Goal: Information Seeking & Learning: Learn about a topic

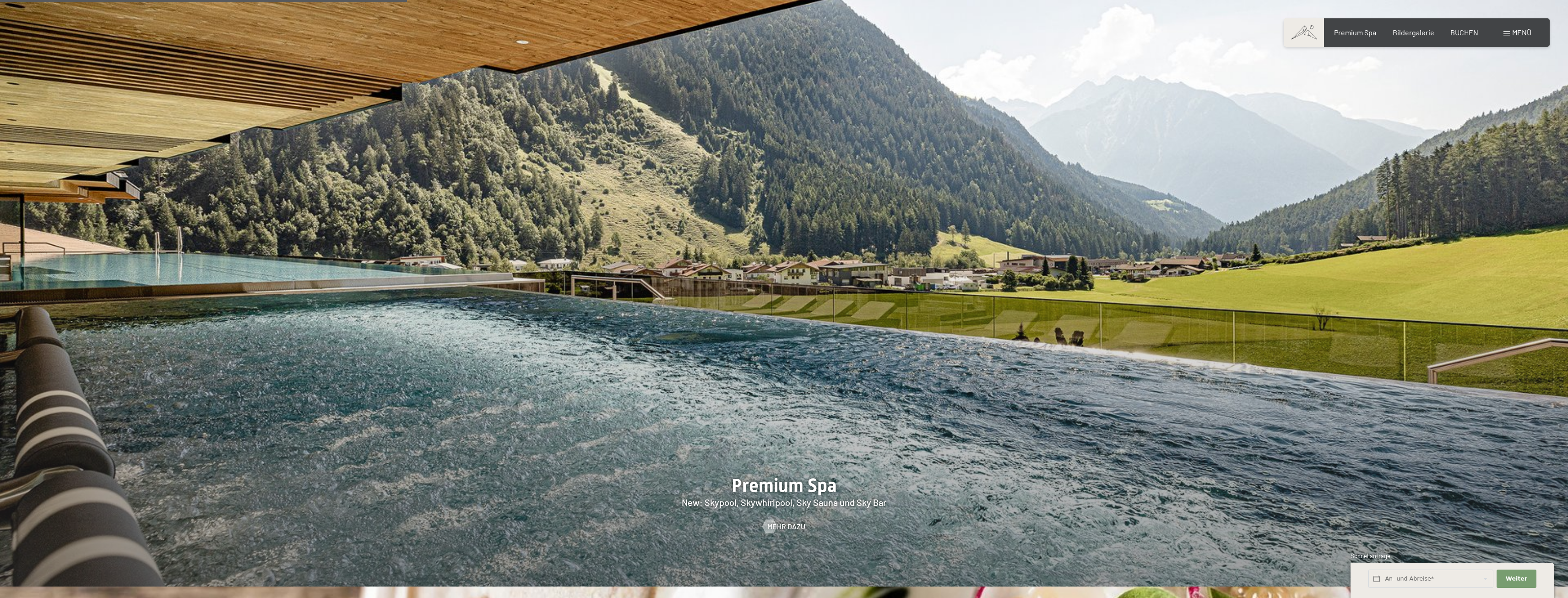
scroll to position [1877, 0]
click at [791, 521] on span "Mehr dazu" at bounding box center [795, 526] width 38 height 10
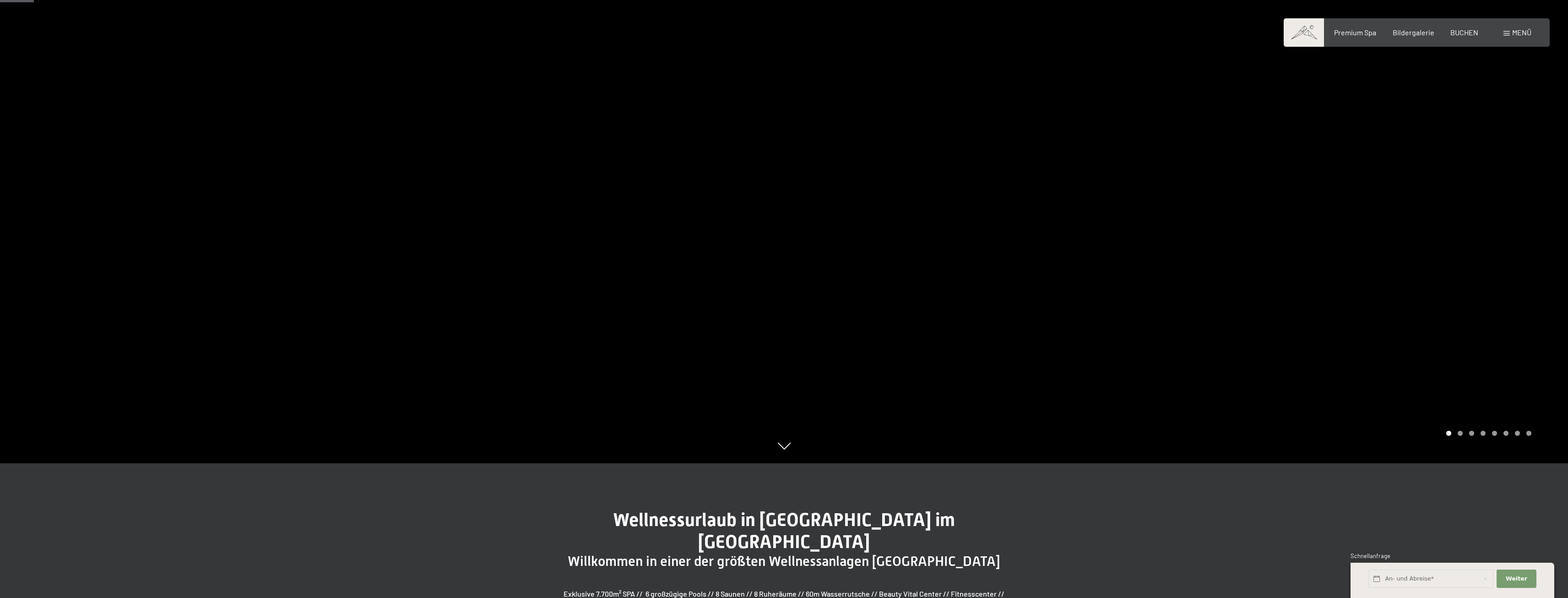
scroll to position [92, 0]
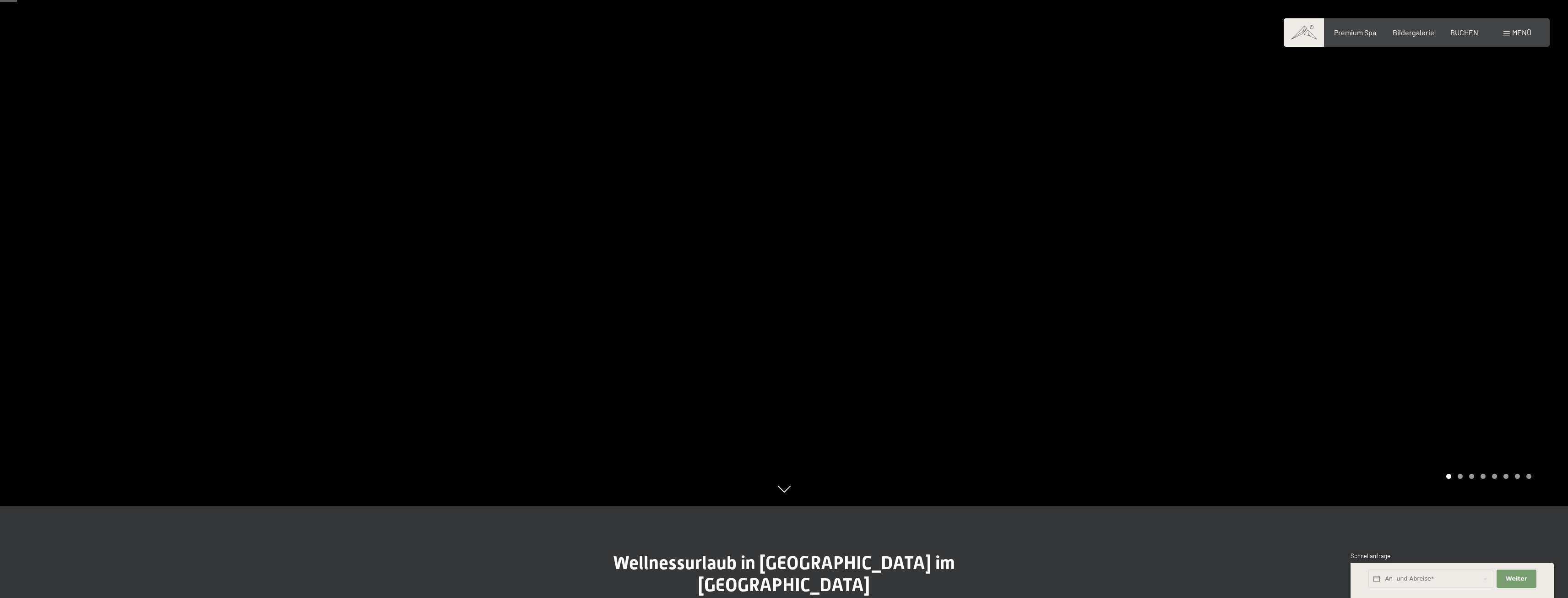
click at [996, 366] on div at bounding box center [1176, 207] width 784 height 598
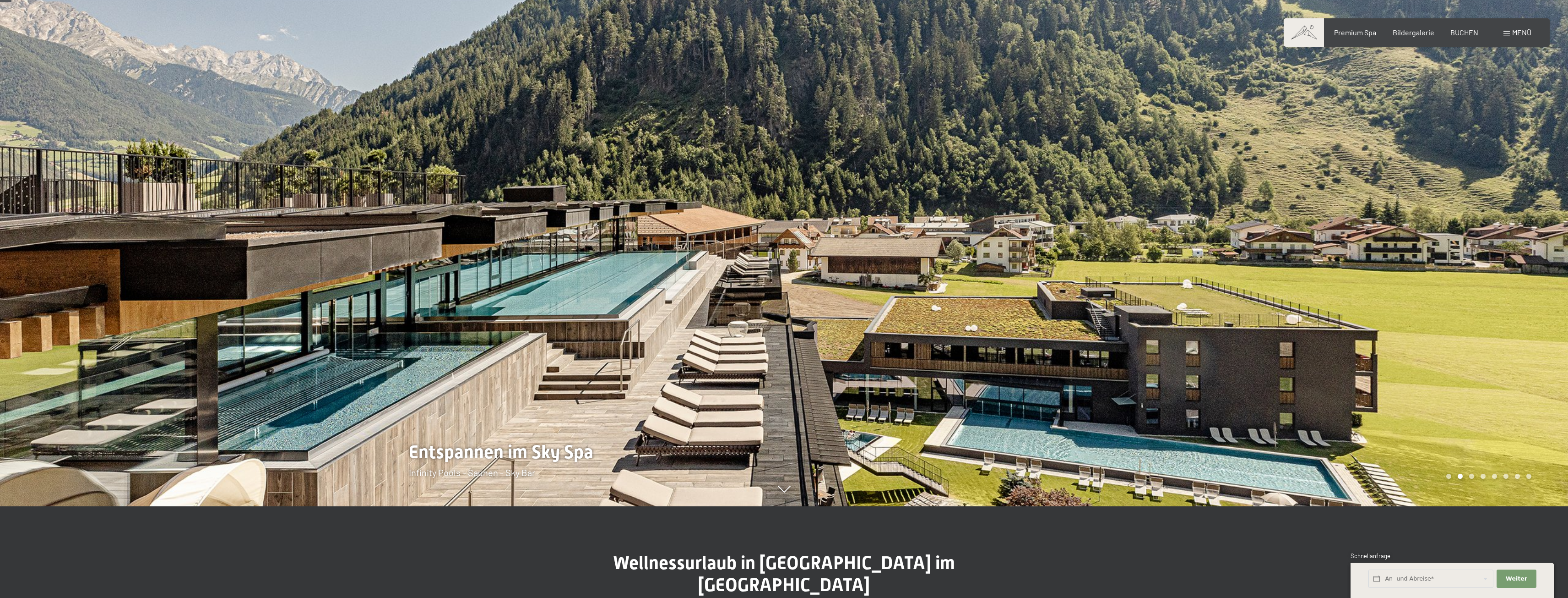
scroll to position [0, 0]
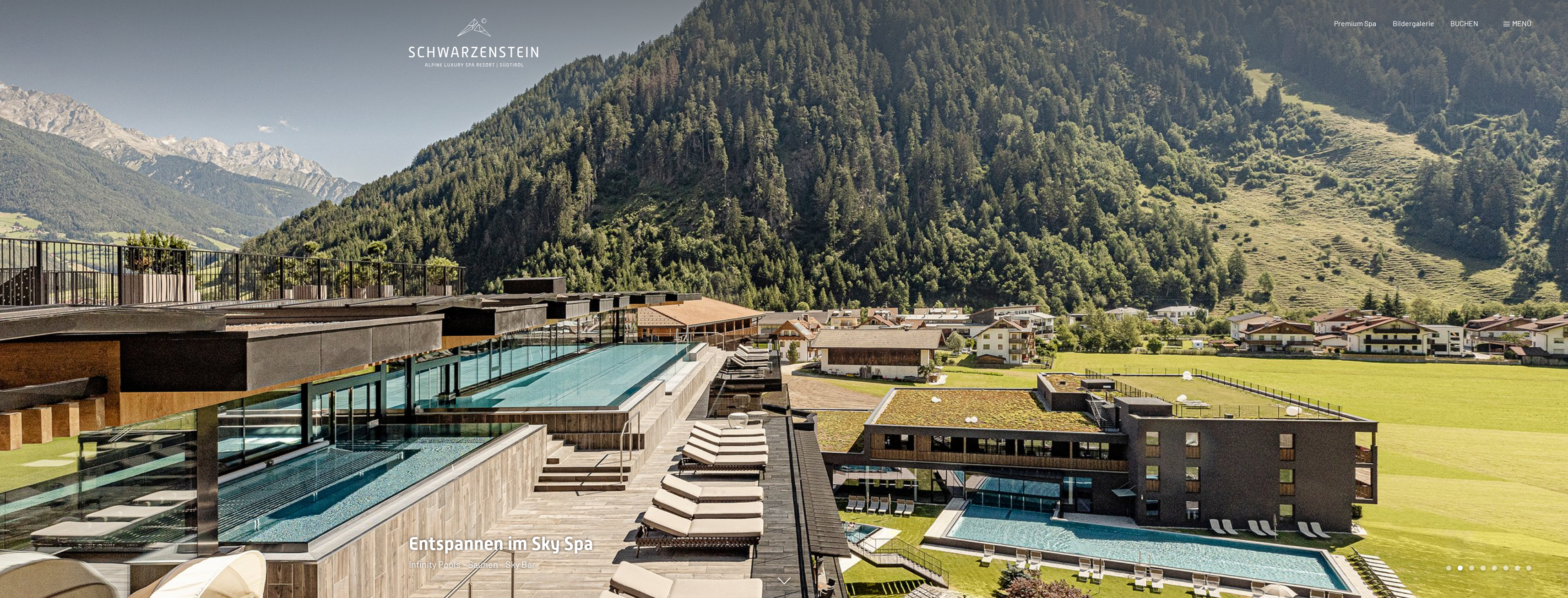
click at [996, 365] on div at bounding box center [1176, 299] width 784 height 598
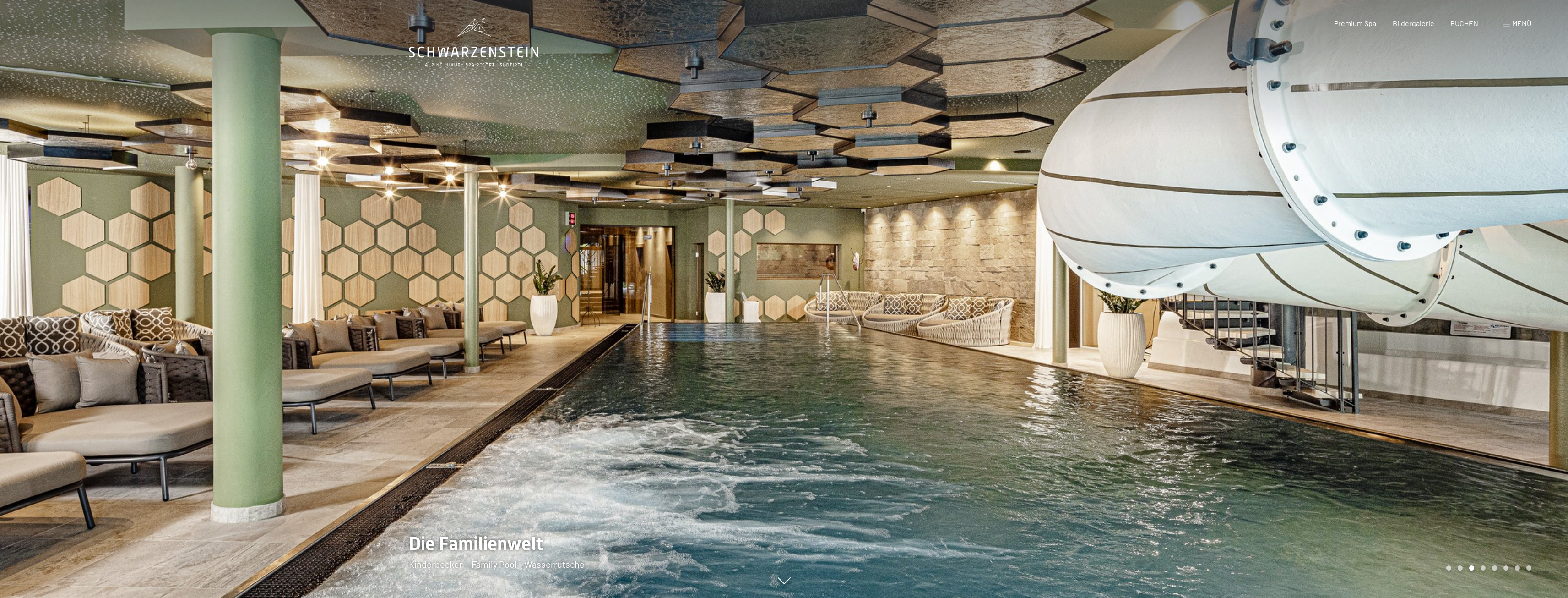
click at [996, 365] on div at bounding box center [1176, 299] width 784 height 598
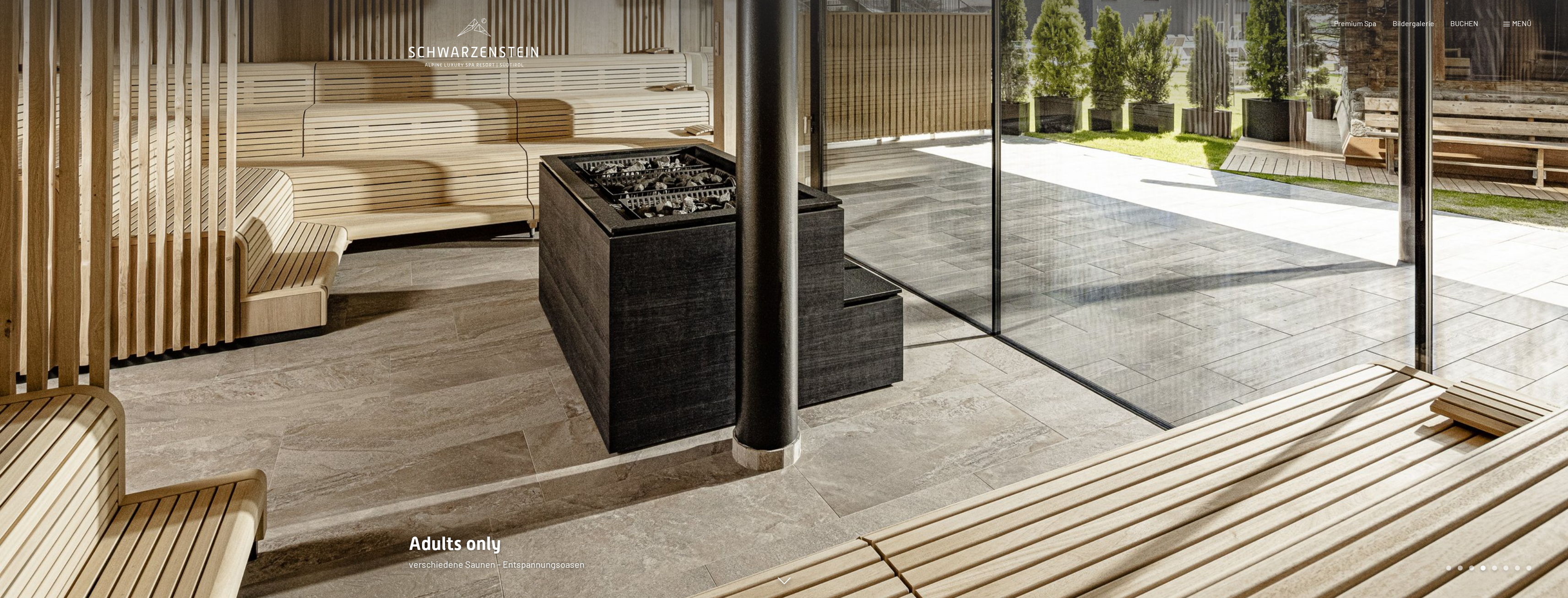
click at [996, 365] on div at bounding box center [1176, 299] width 784 height 598
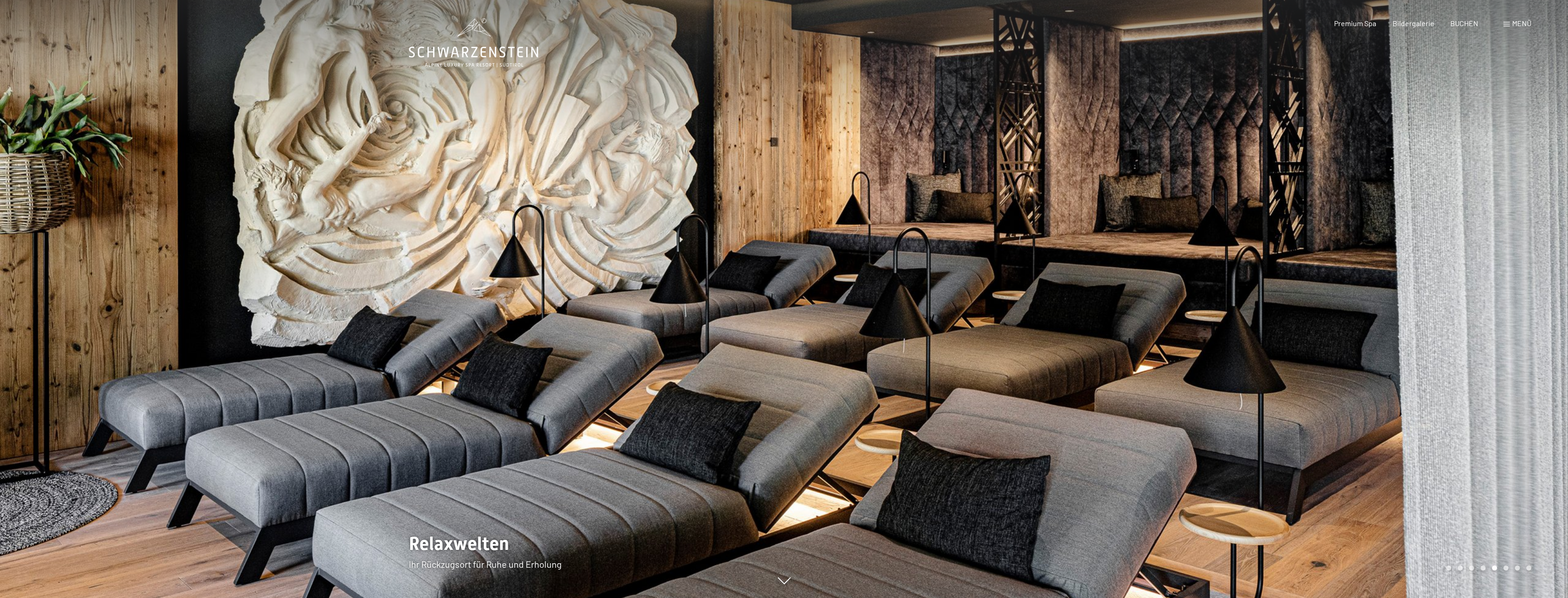
click at [996, 365] on div at bounding box center [1176, 299] width 784 height 598
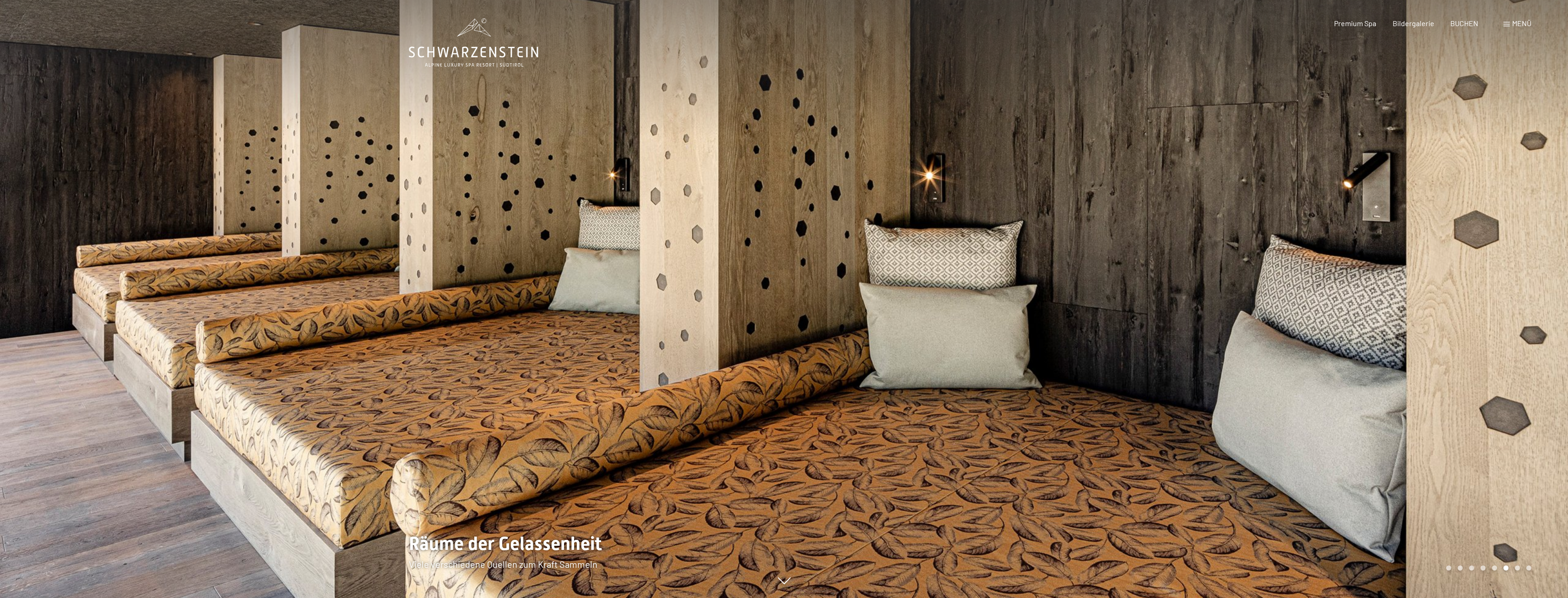
click at [996, 365] on div at bounding box center [1176, 299] width 784 height 598
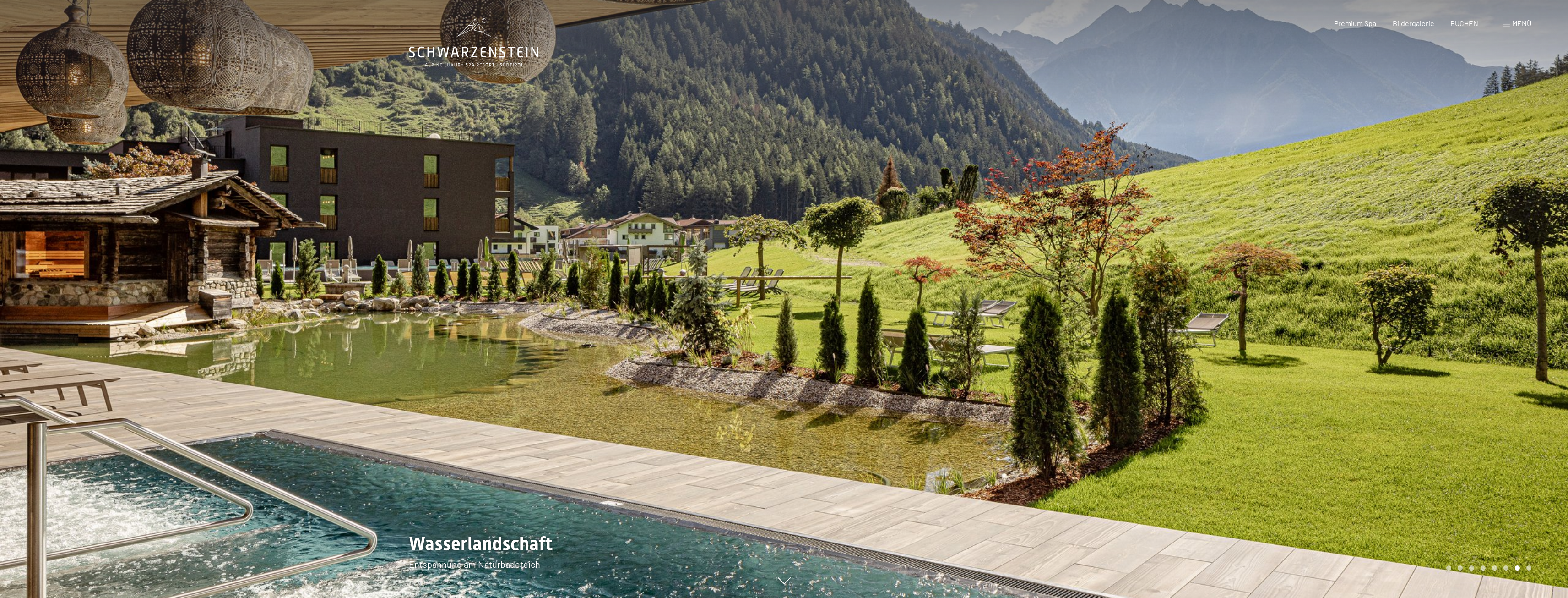
click at [996, 365] on div at bounding box center [1176, 299] width 784 height 598
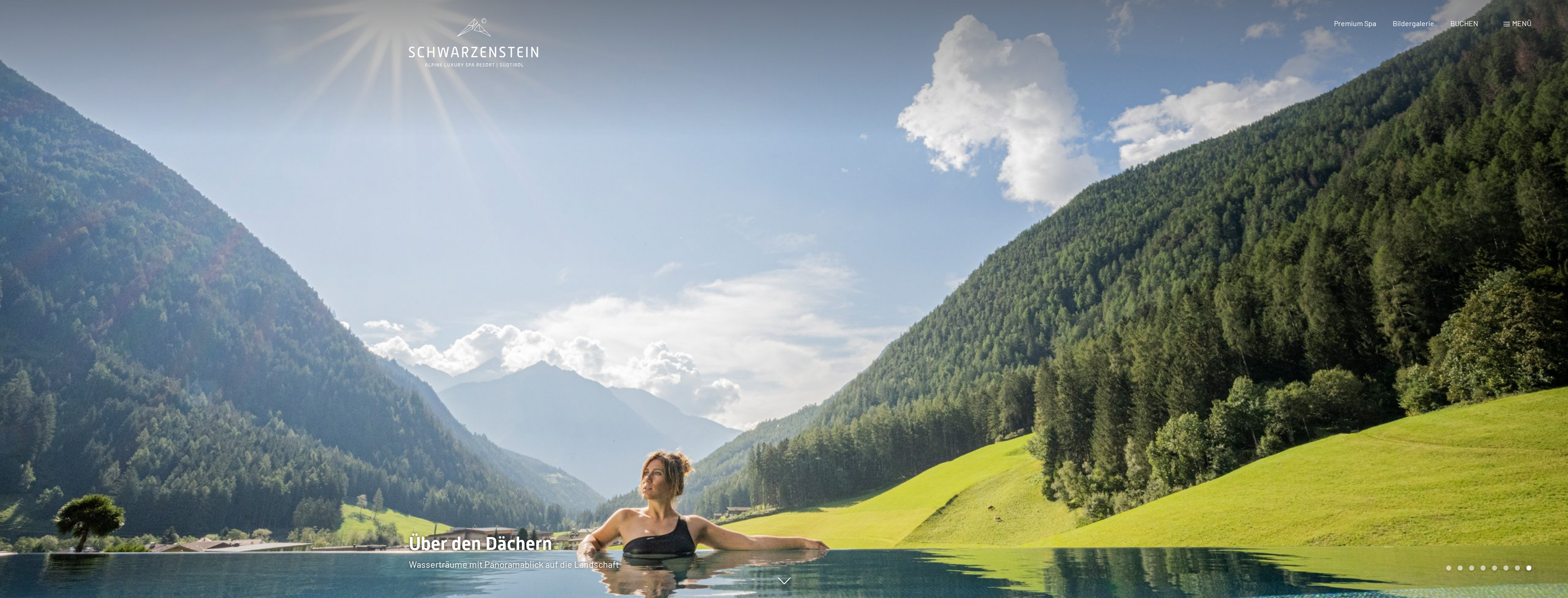
click at [996, 365] on div at bounding box center [1176, 299] width 784 height 598
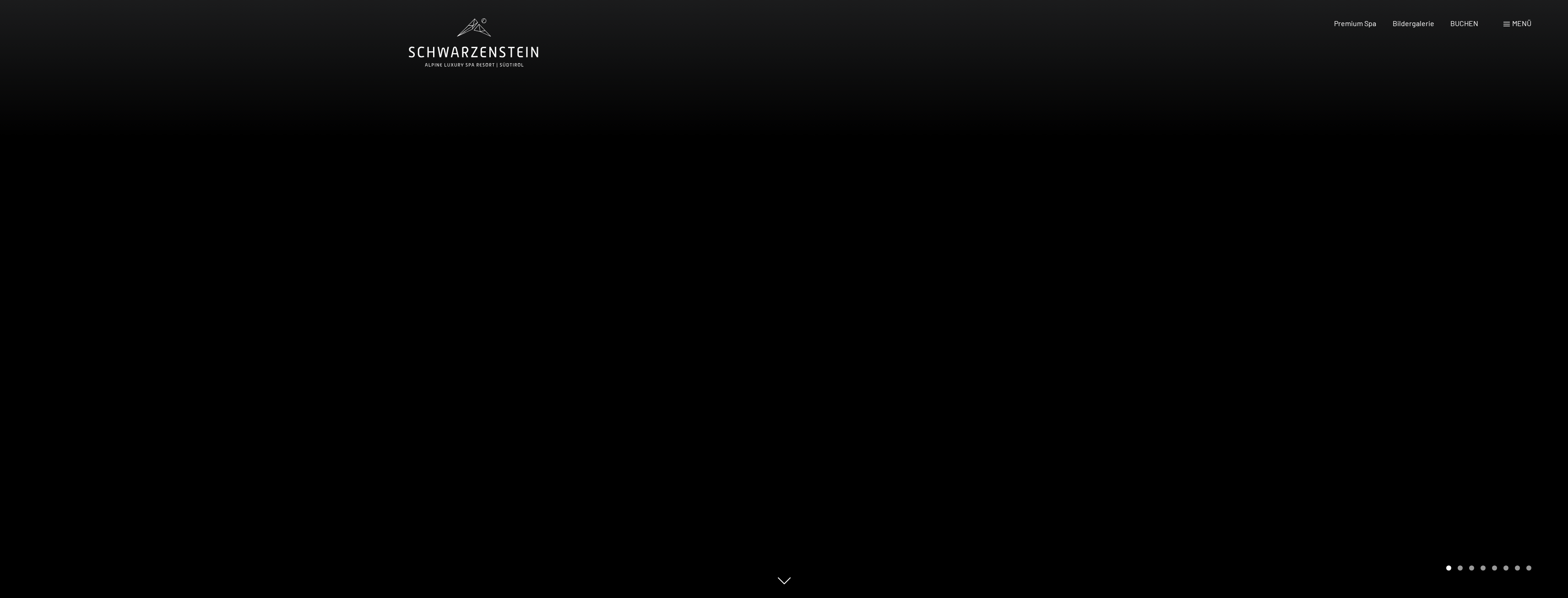
click at [996, 365] on div at bounding box center [1176, 299] width 784 height 598
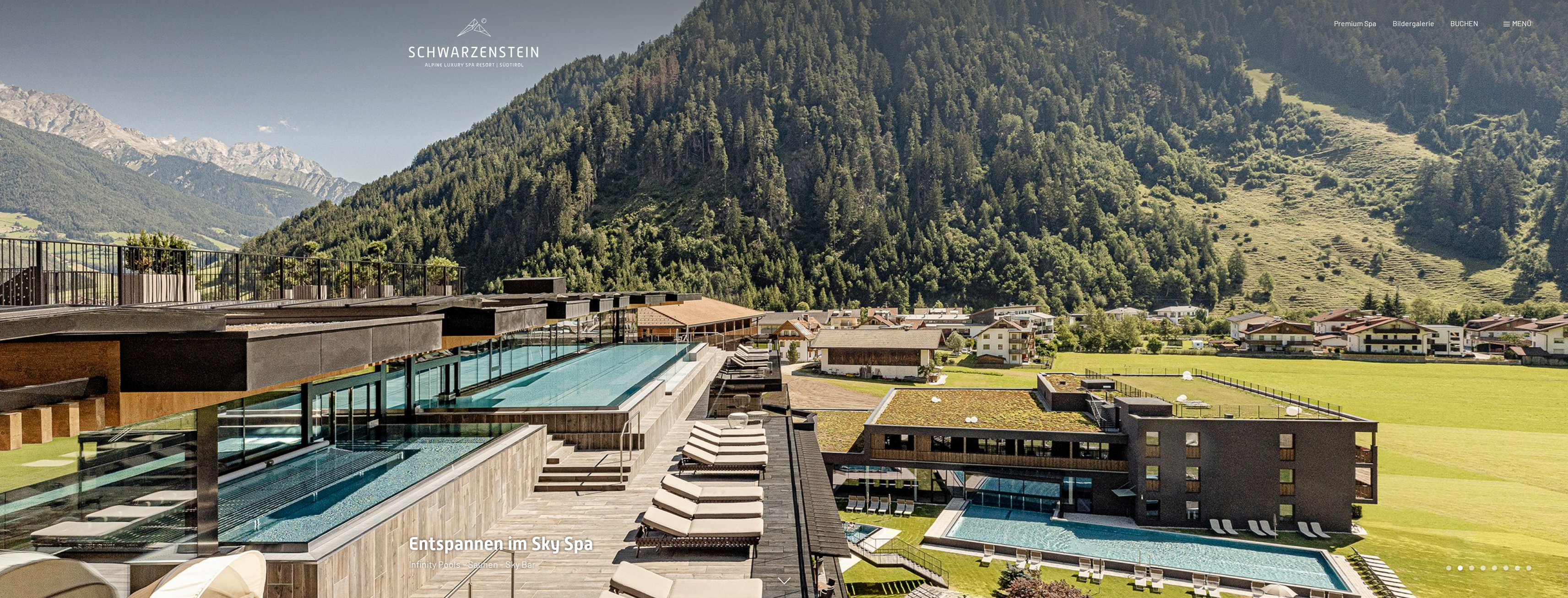
click at [996, 365] on div at bounding box center [1176, 299] width 784 height 598
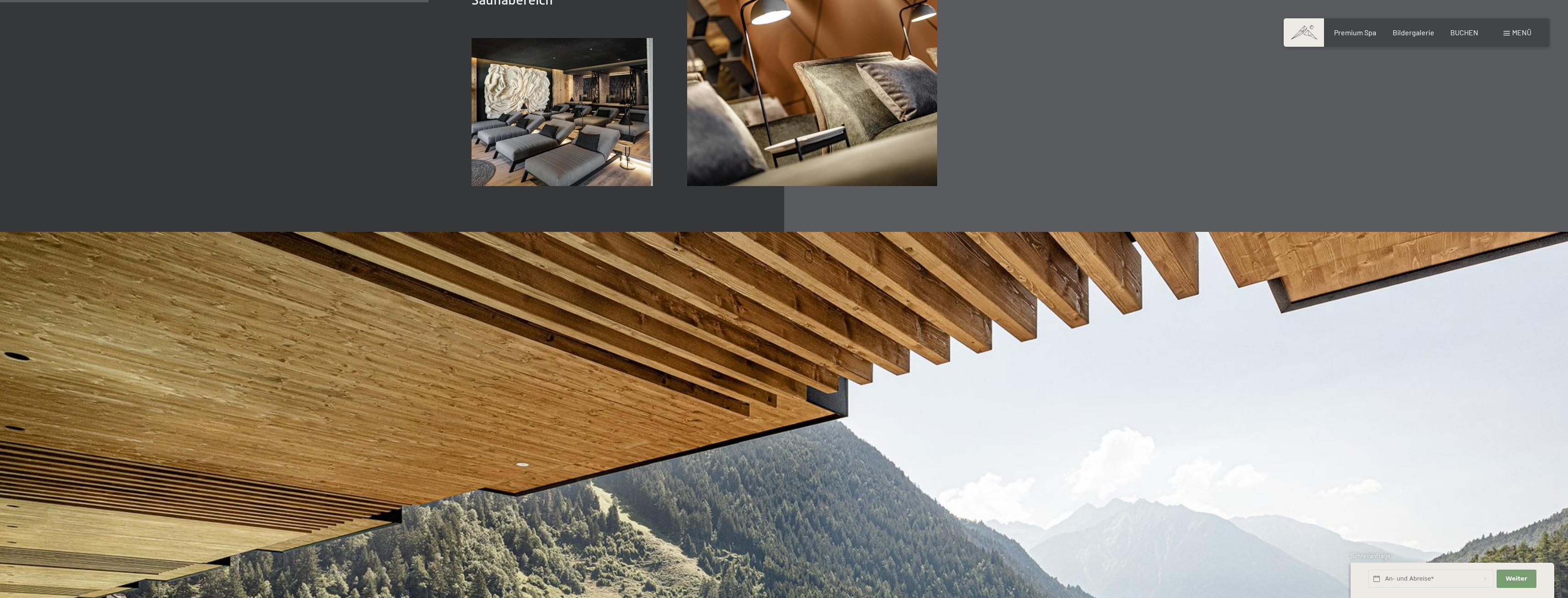
scroll to position [2382, 0]
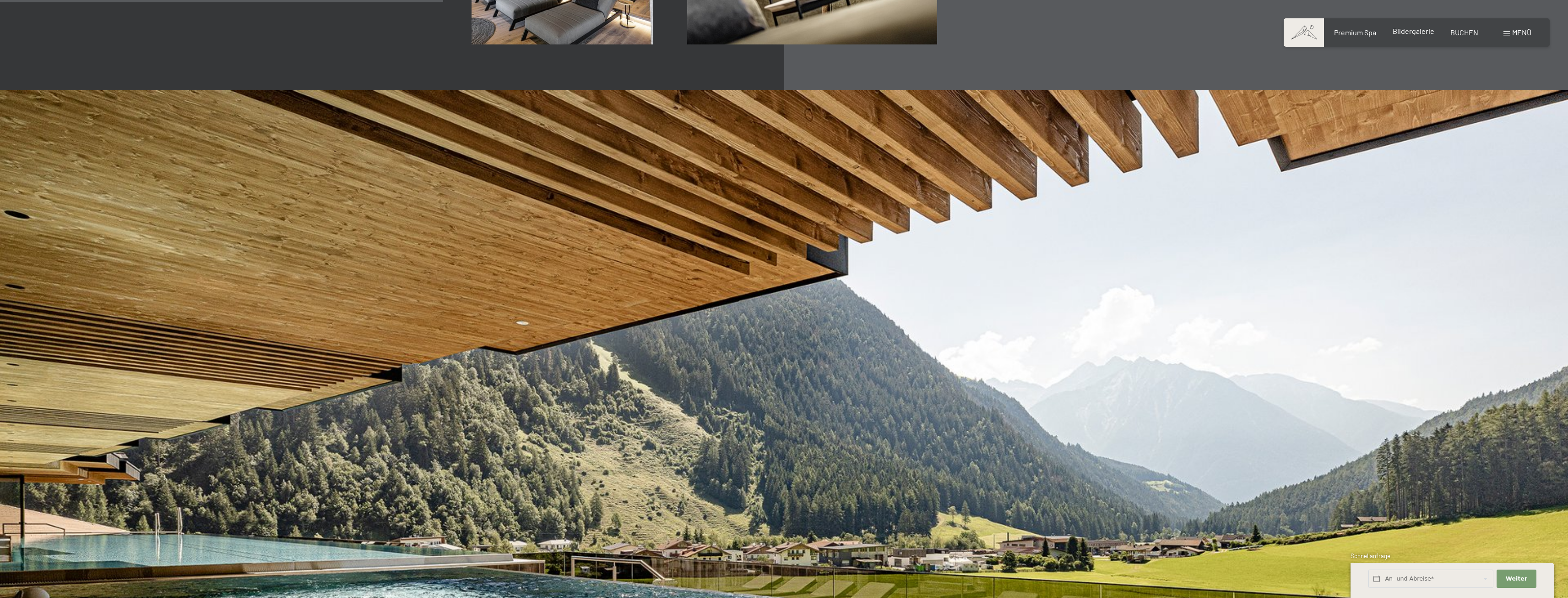
click at [1414, 30] on span "Bildergalerie" at bounding box center [1414, 31] width 41 height 9
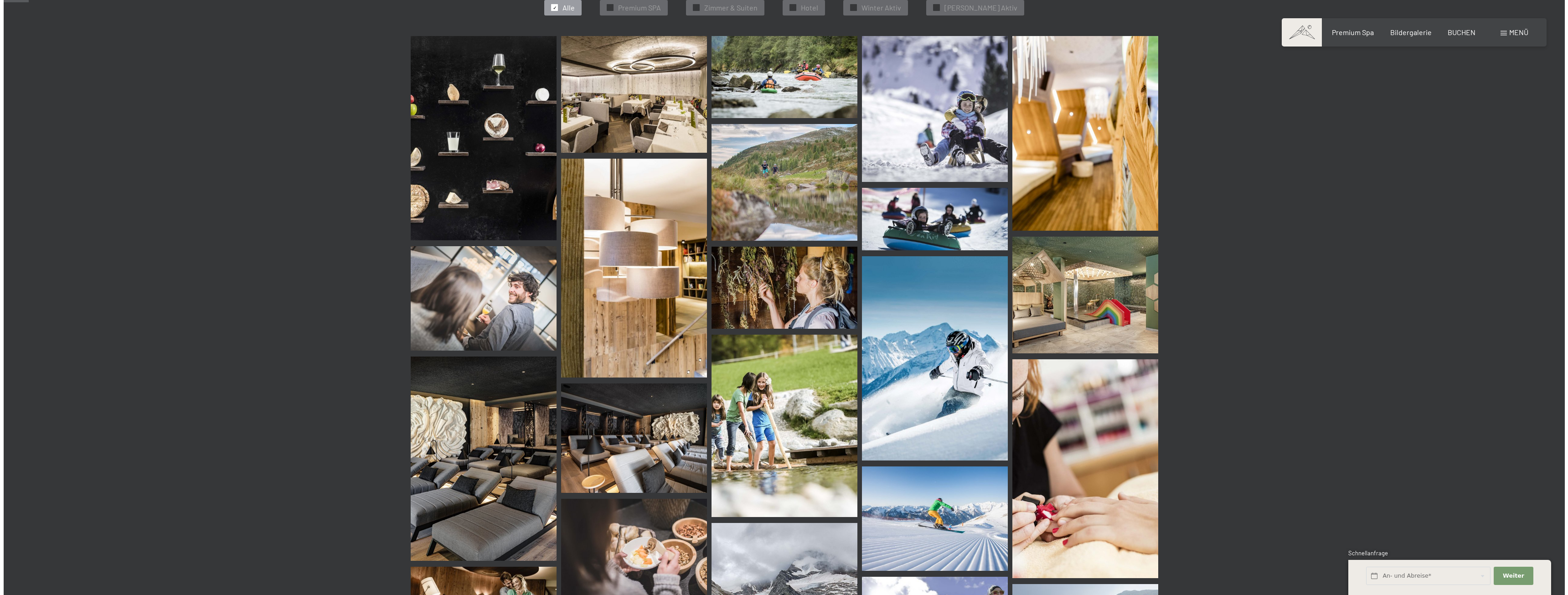
scroll to position [183, 0]
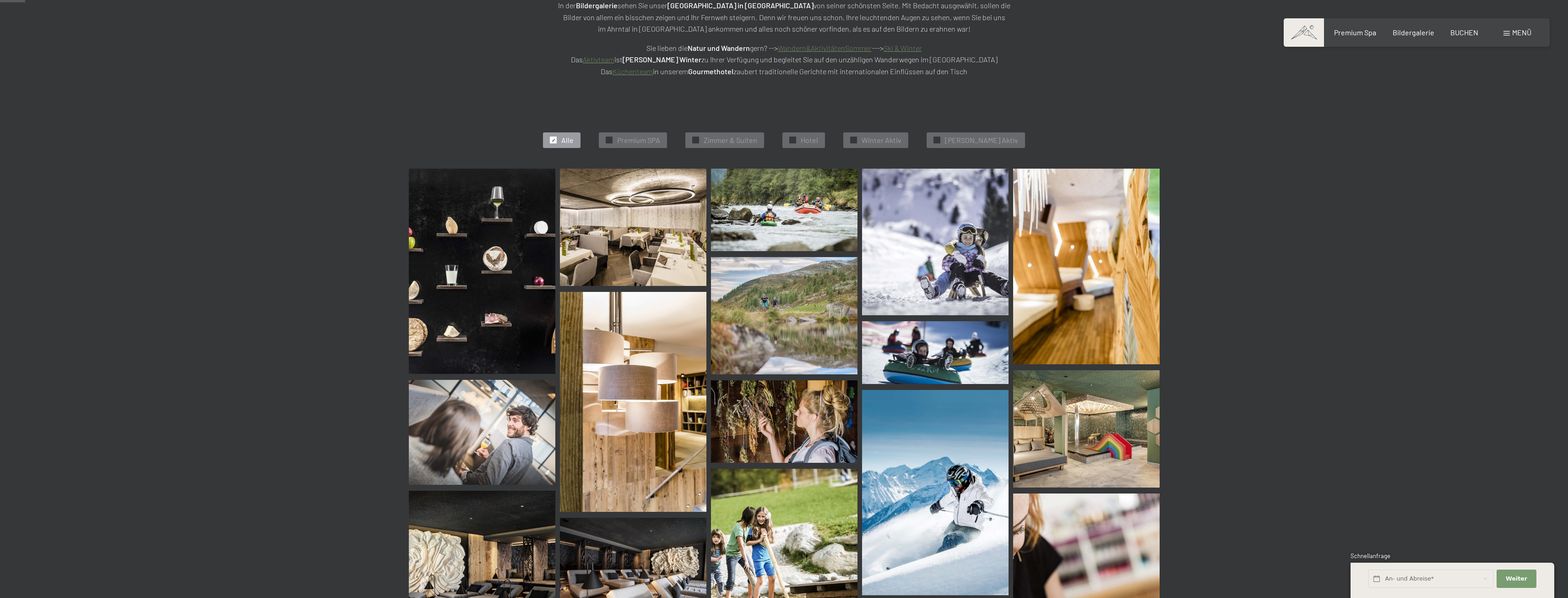
click at [1512, 34] on span "Menü" at bounding box center [1522, 32] width 19 height 9
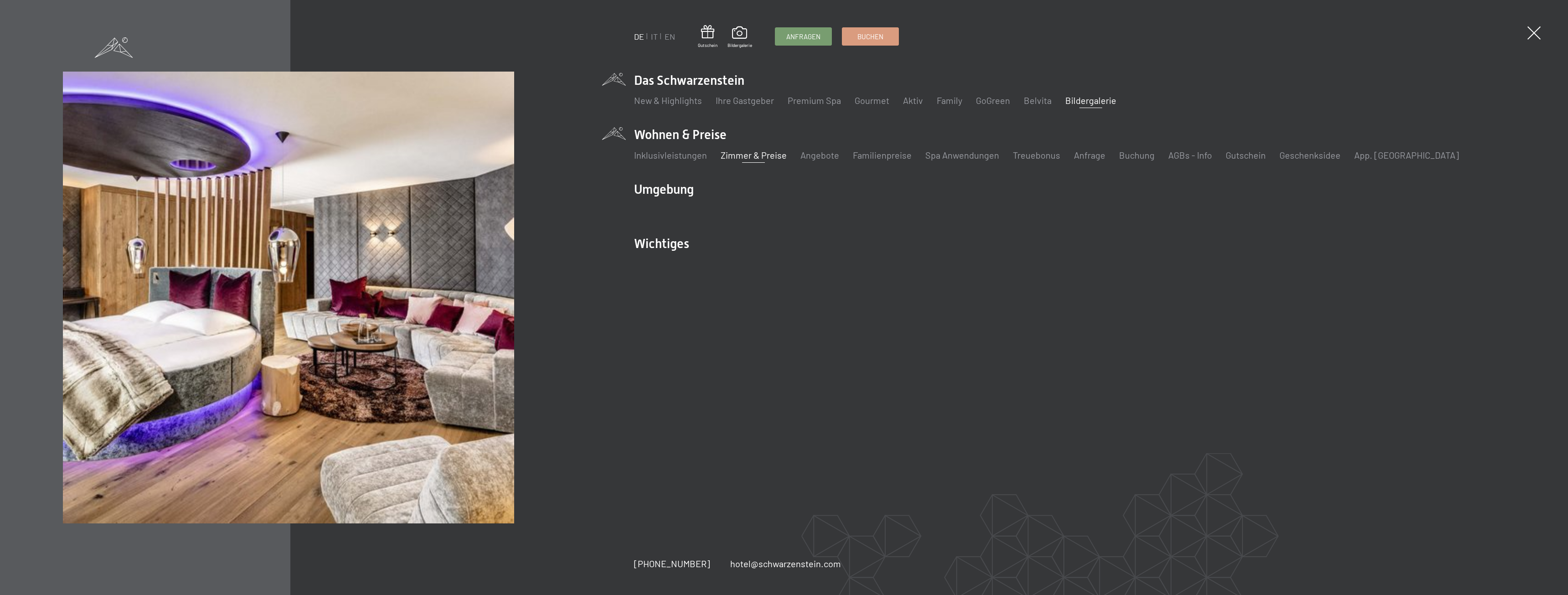
click at [767, 158] on link "Zimmer & Preise" at bounding box center [754, 155] width 66 height 11
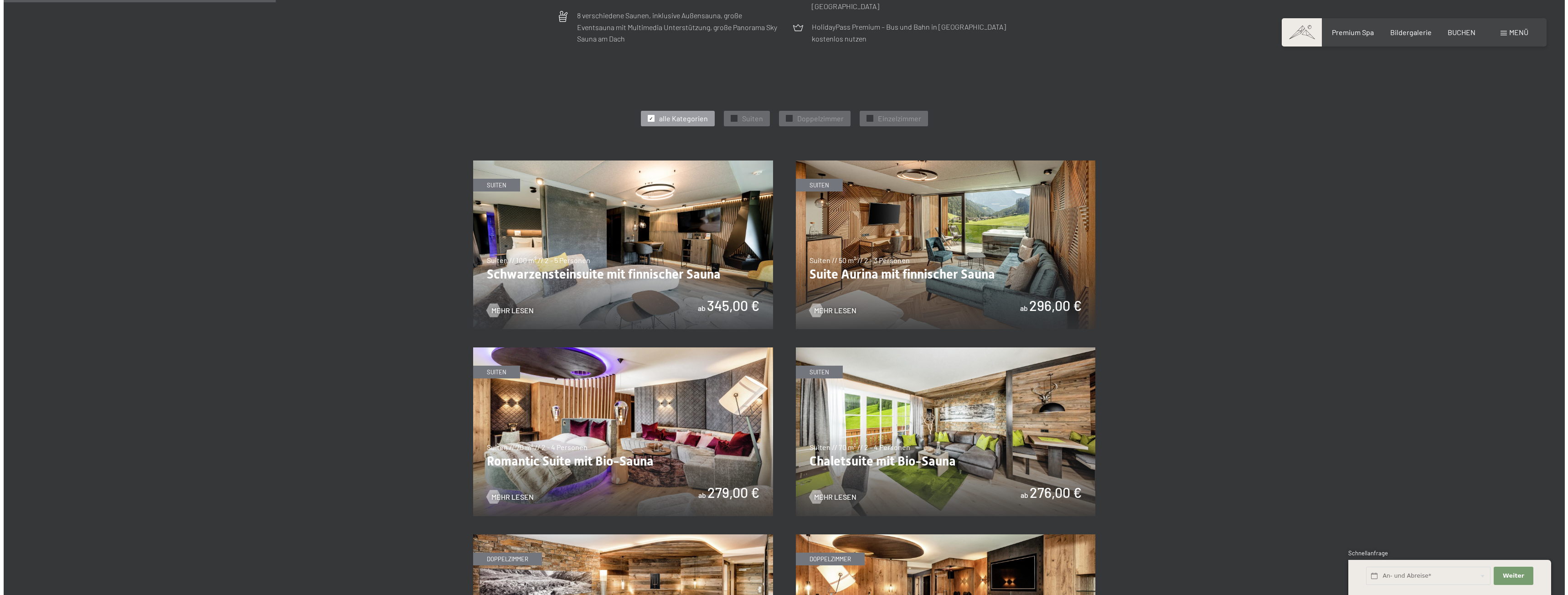
scroll to position [228, 0]
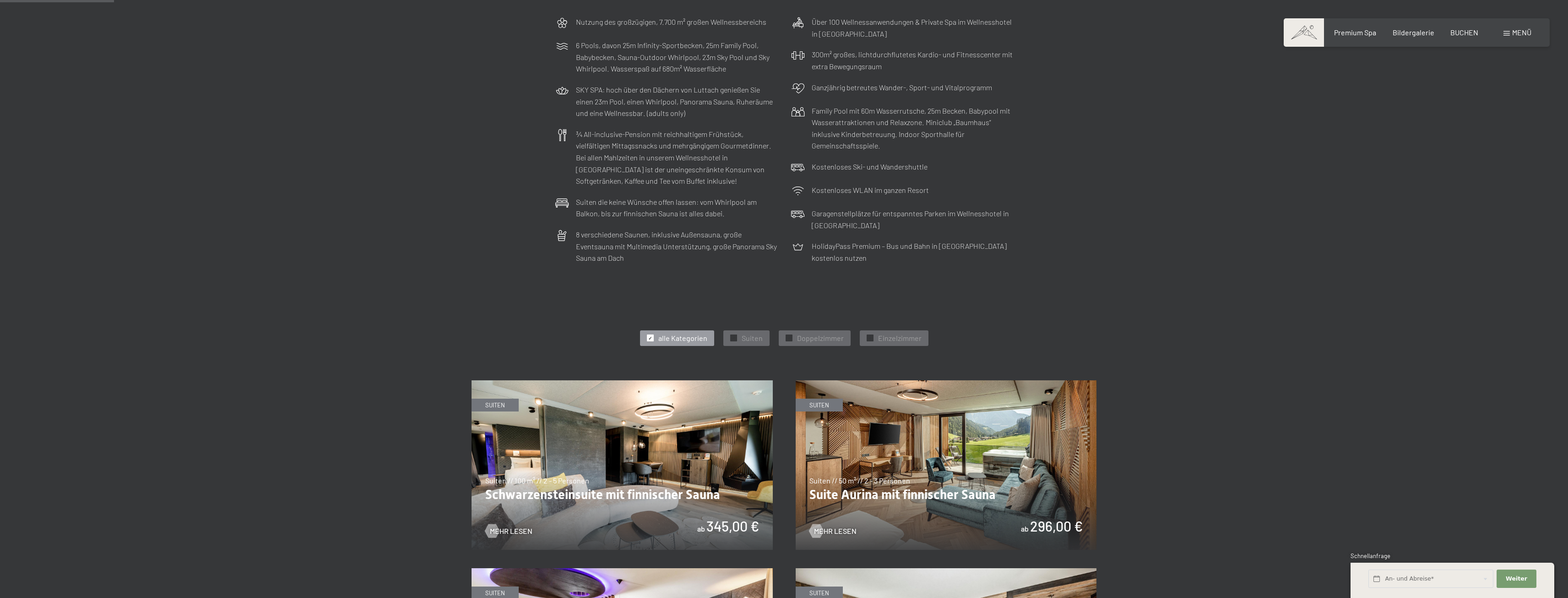
click at [1516, 30] on span "Menü" at bounding box center [1522, 32] width 19 height 9
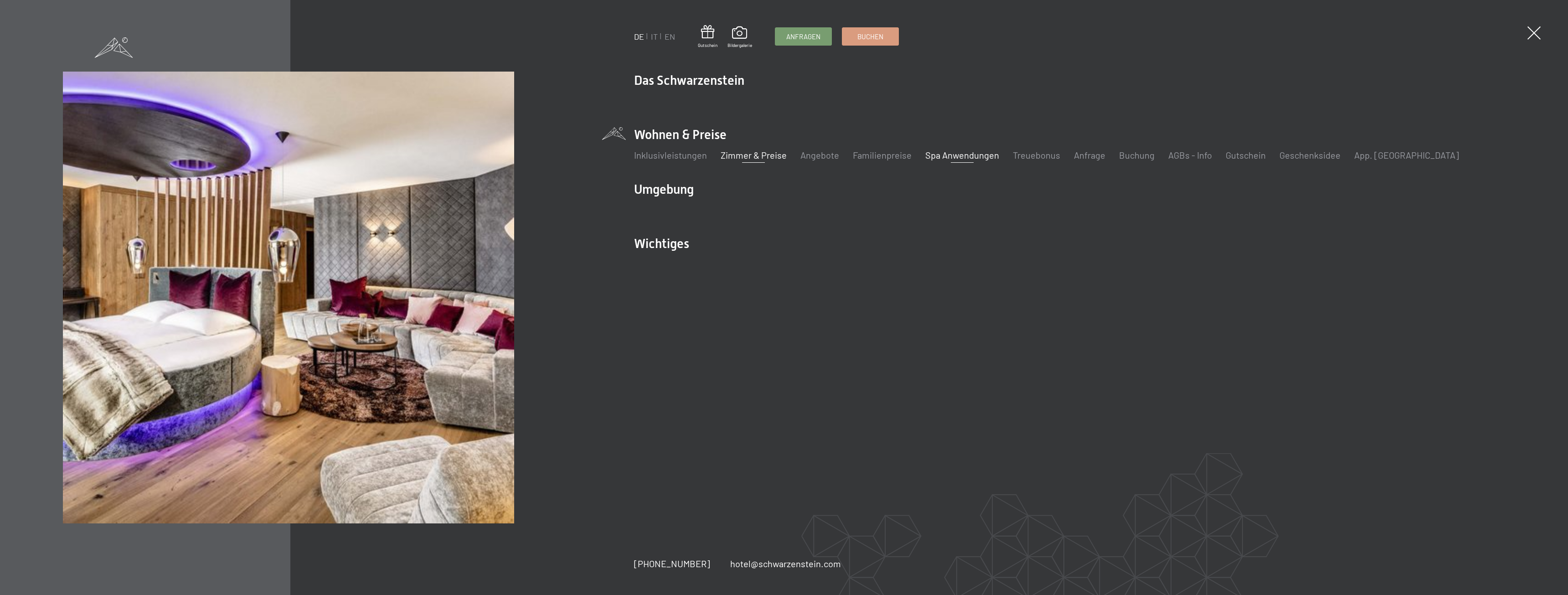
click at [976, 151] on link "Spa Anwendungen" at bounding box center [962, 155] width 74 height 11
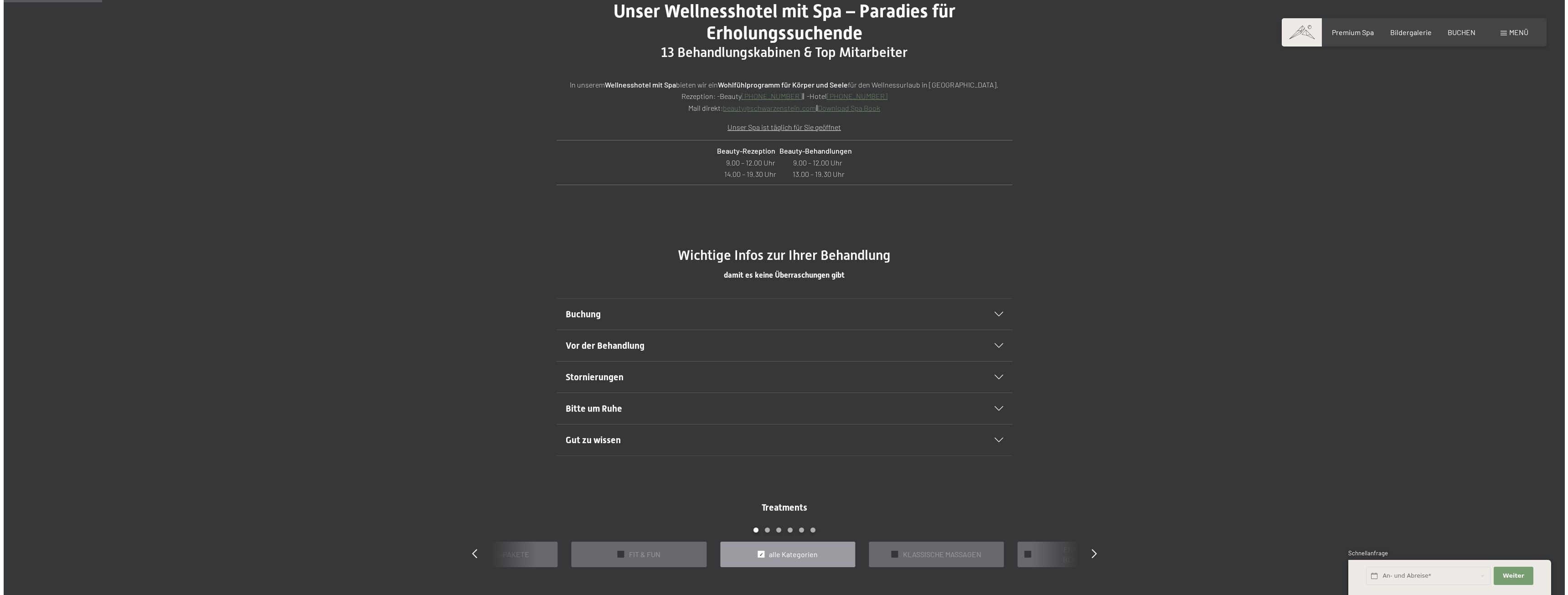
scroll to position [501, 0]
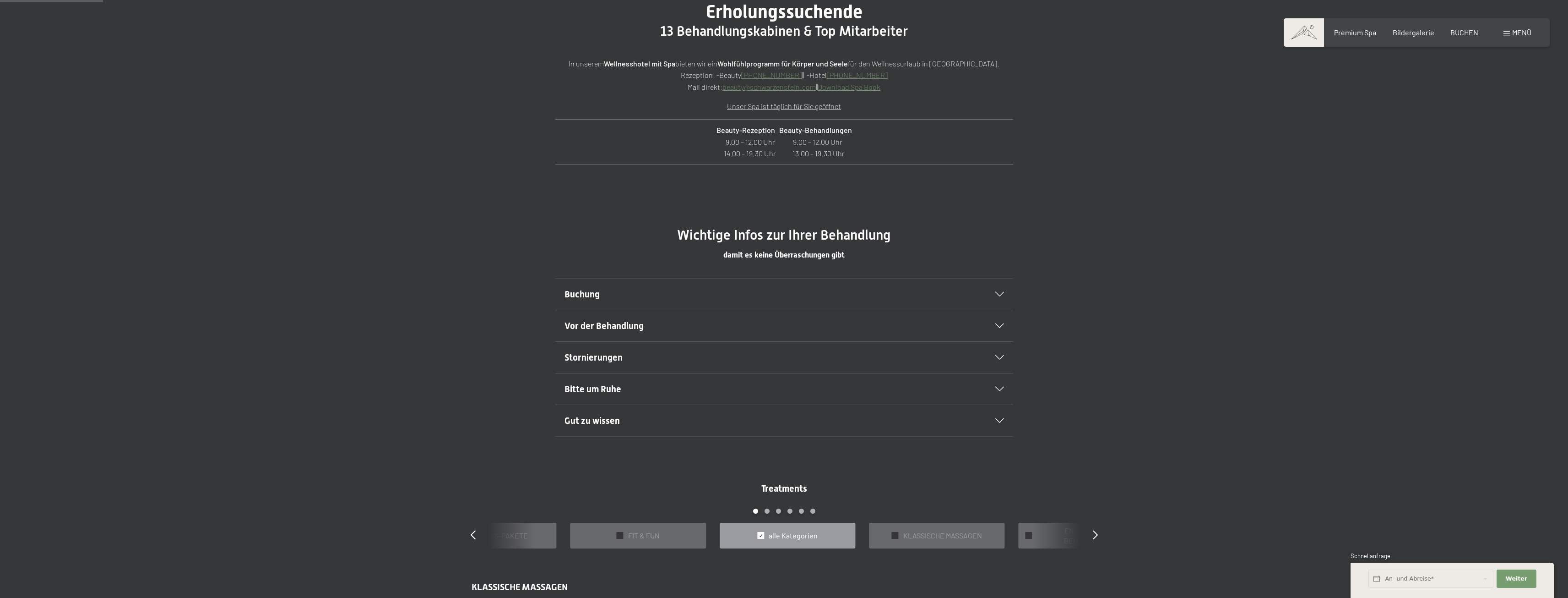
click at [827, 288] on h2 "Buchung" at bounding box center [763, 294] width 396 height 13
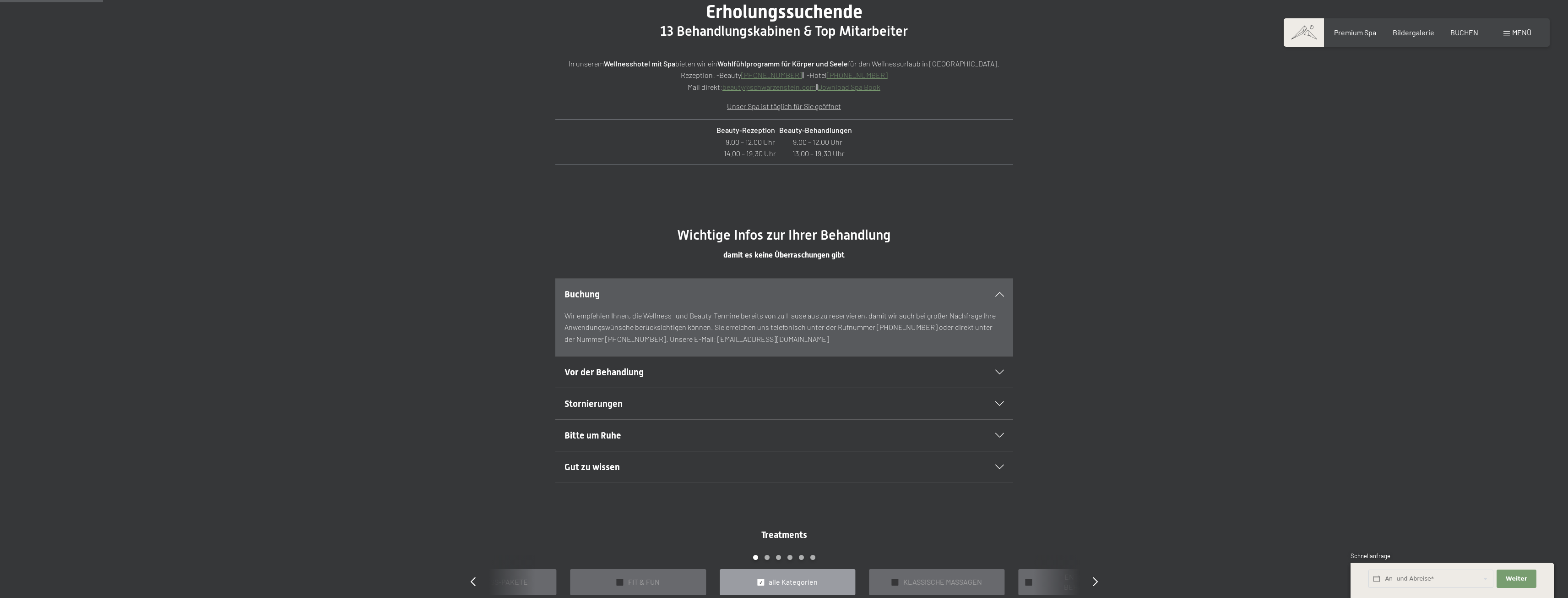
click at [827, 288] on h2 "Buchung" at bounding box center [763, 294] width 396 height 13
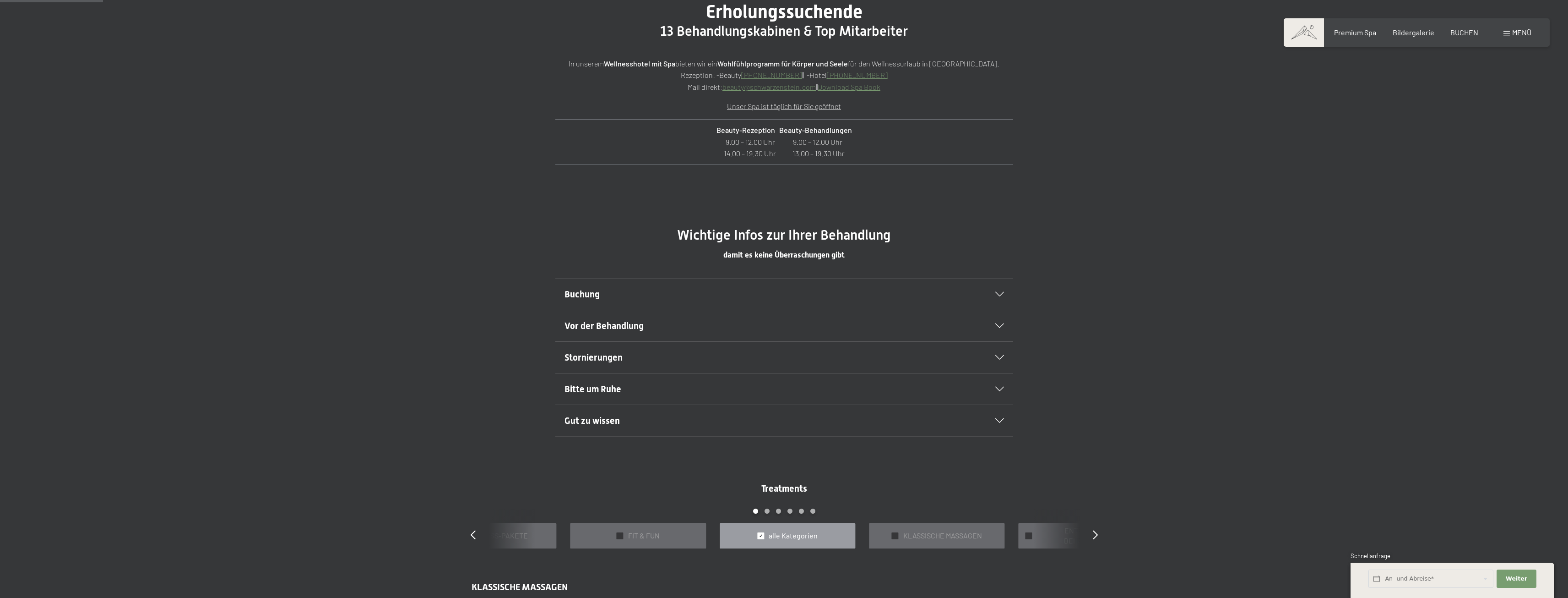
click at [1512, 34] on span "Menü" at bounding box center [1522, 32] width 19 height 9
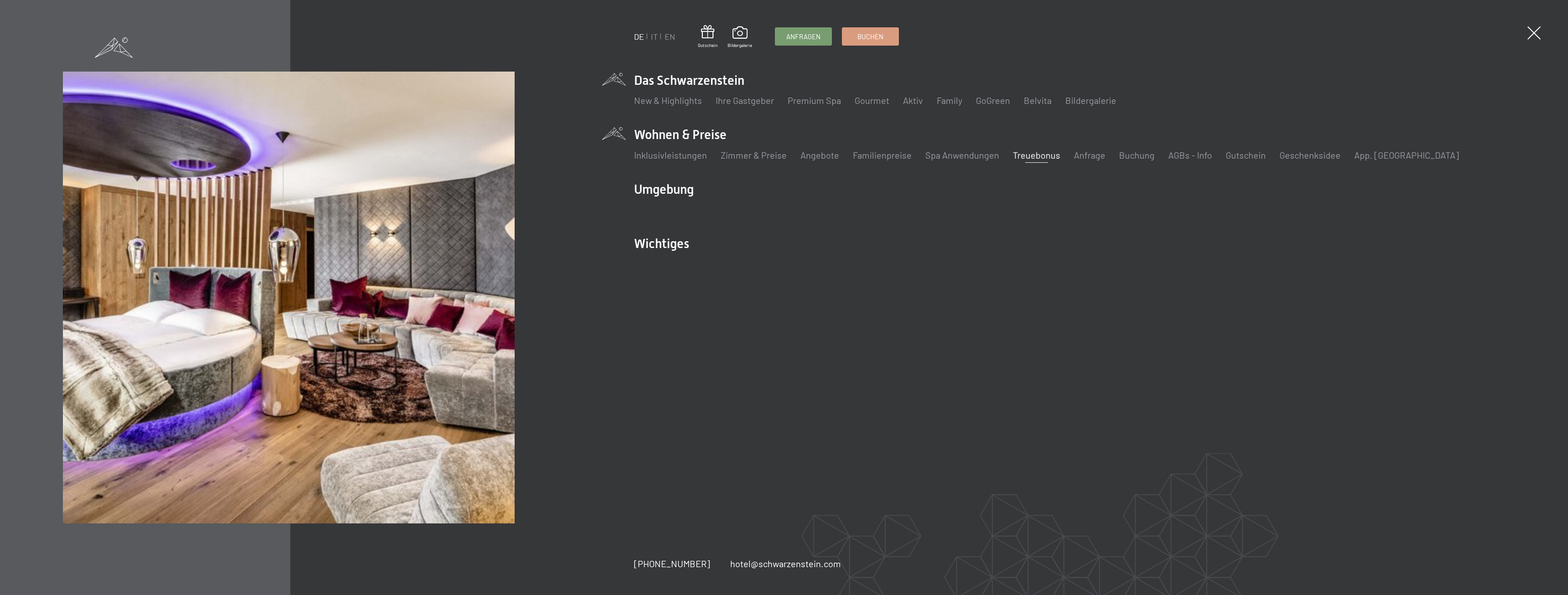
click at [1032, 152] on link "Treuebonus" at bounding box center [1036, 155] width 47 height 11
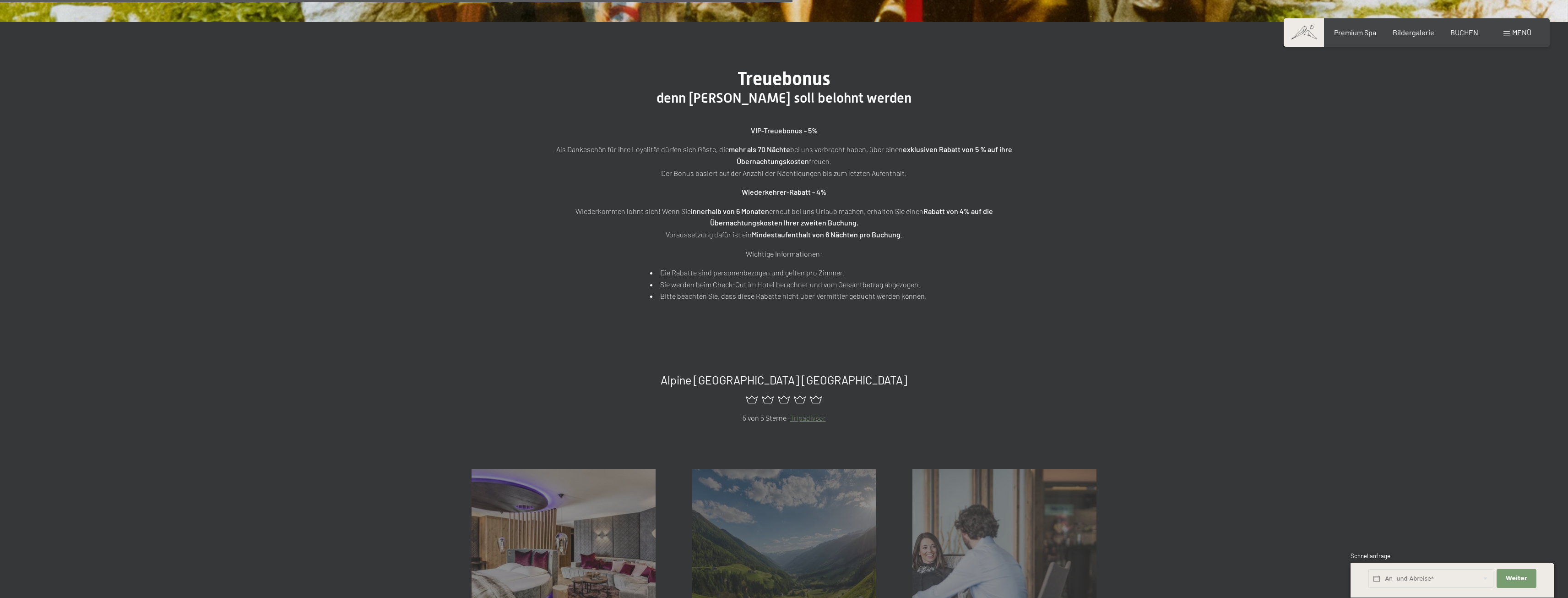
scroll to position [458, 0]
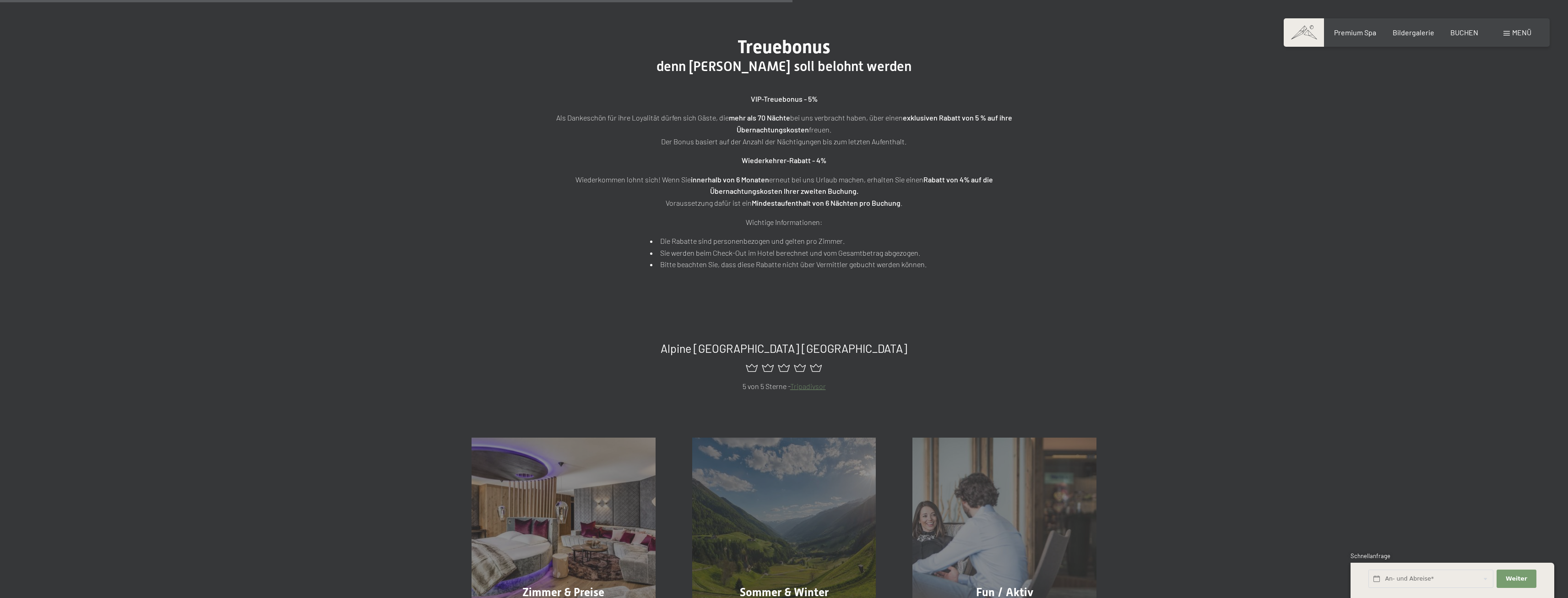
click at [1170, 285] on div "Treuebonus denn Treue soll belohnt werden VIP-Treuebonus - 5% Als Dankeschön fü…" at bounding box center [784, 153] width 1568 height 326
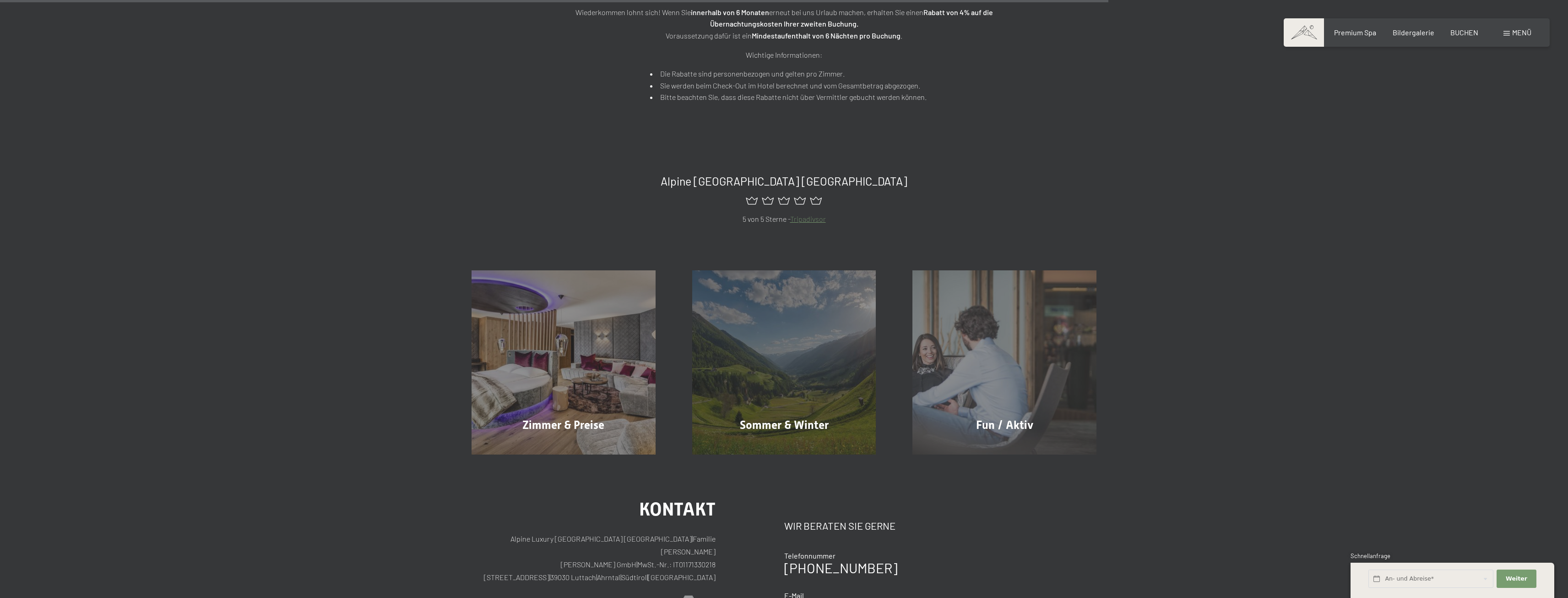
scroll to position [641, 0]
